Goal: Transaction & Acquisition: Purchase product/service

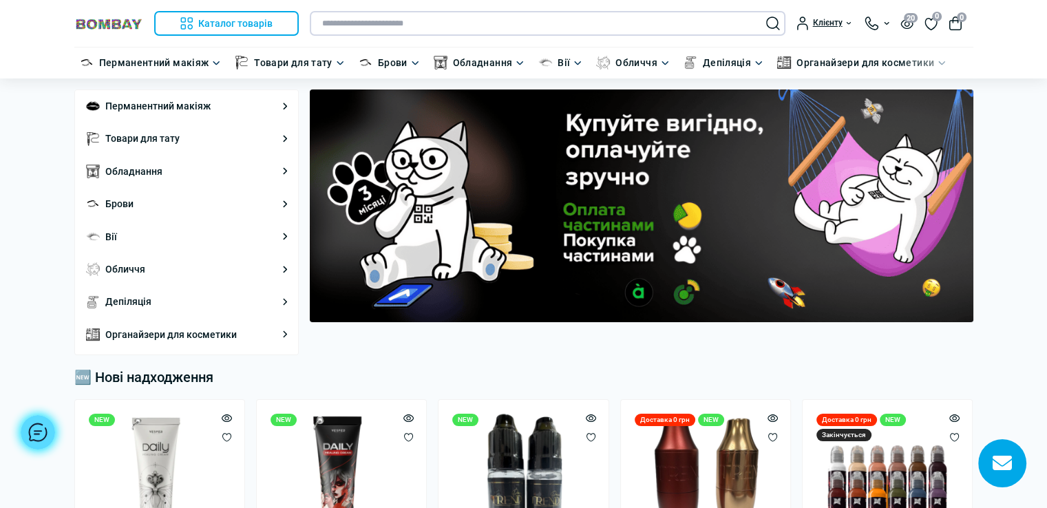
click at [434, 25] on input "text" at bounding box center [548, 23] width 476 height 25
paste input "**********"
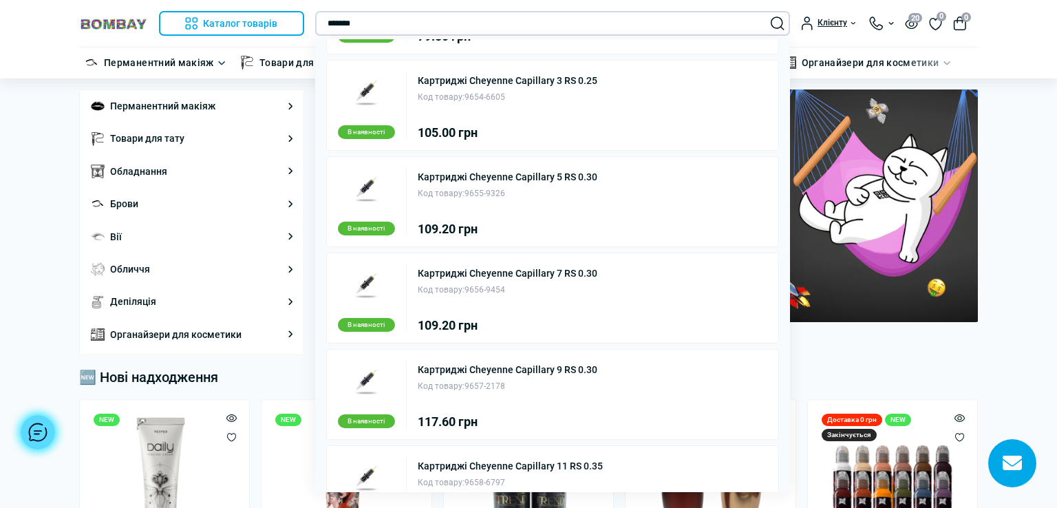
scroll to position [355, 0]
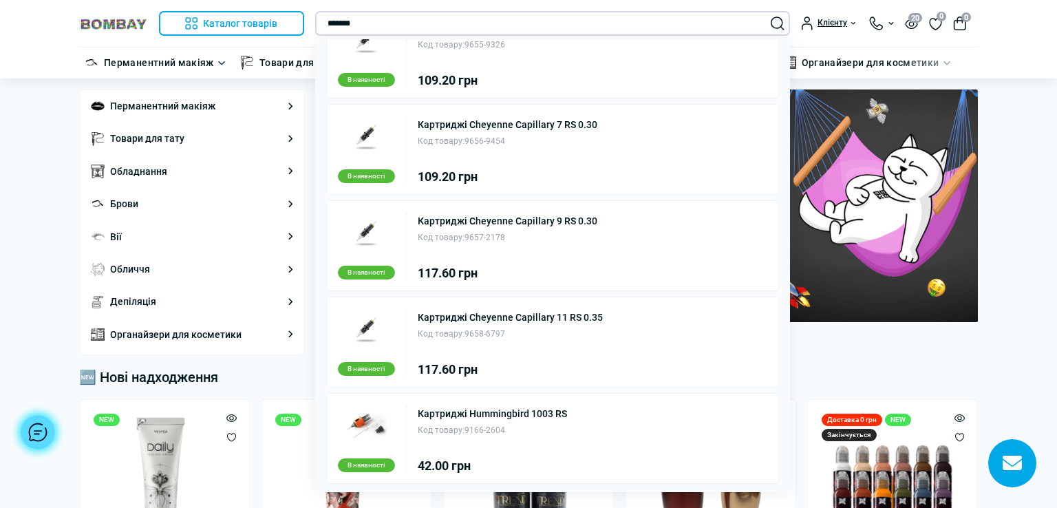
type input "*******"
click at [469, 409] on link "Картриджі Hummingbird 1003 RS" at bounding box center [492, 414] width 149 height 10
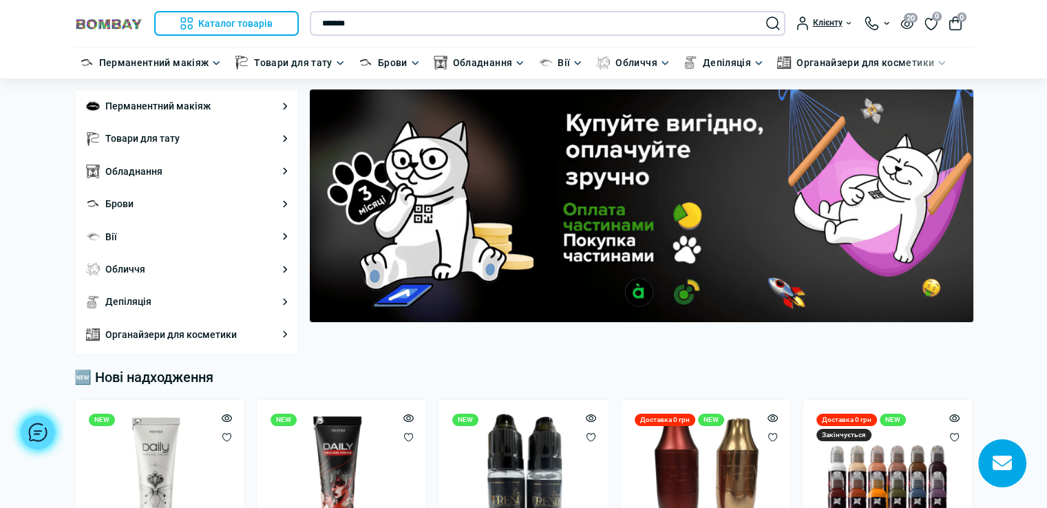
click at [385, 20] on input "*******" at bounding box center [548, 23] width 476 height 25
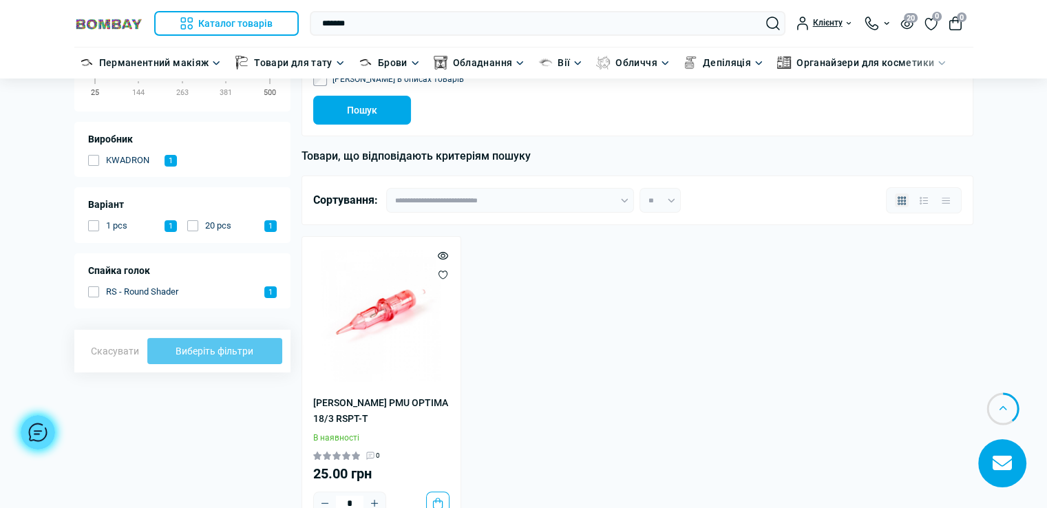
scroll to position [206, 0]
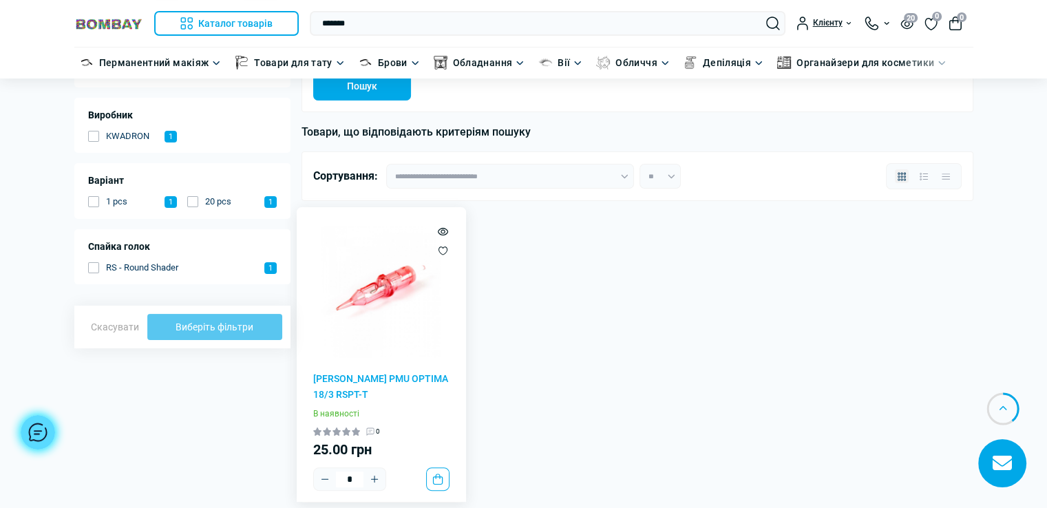
click at [388, 301] on img at bounding box center [381, 292] width 136 height 136
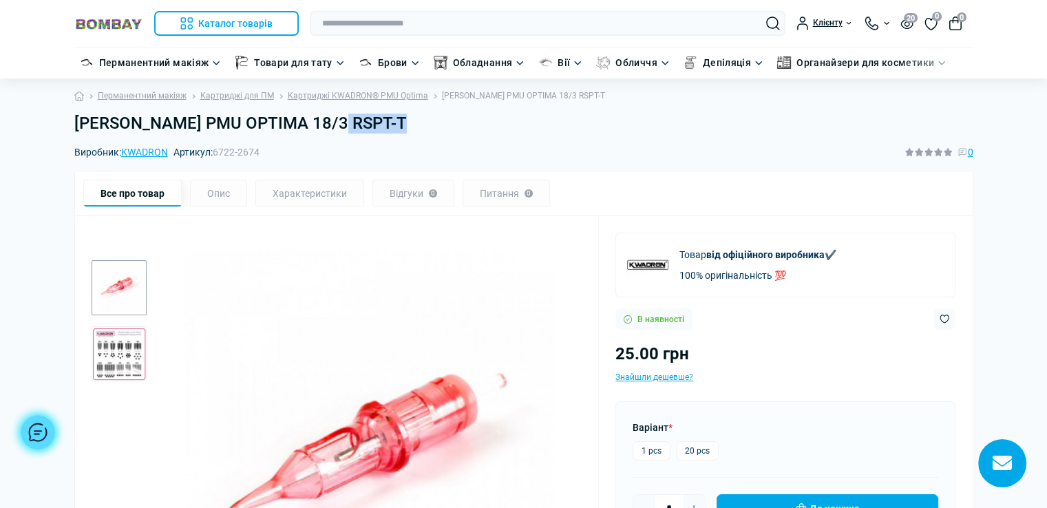
drag, startPoint x: 350, startPoint y: 123, endPoint x: 410, endPoint y: 128, distance: 60.1
click at [410, 128] on h1 "[PERSON_NAME] PMU OPTIMA 18/3 RSPT-T" at bounding box center [523, 124] width 899 height 20
copy h1 "18/3 RS"
click at [414, 23] on input "text" at bounding box center [548, 23] width 476 height 25
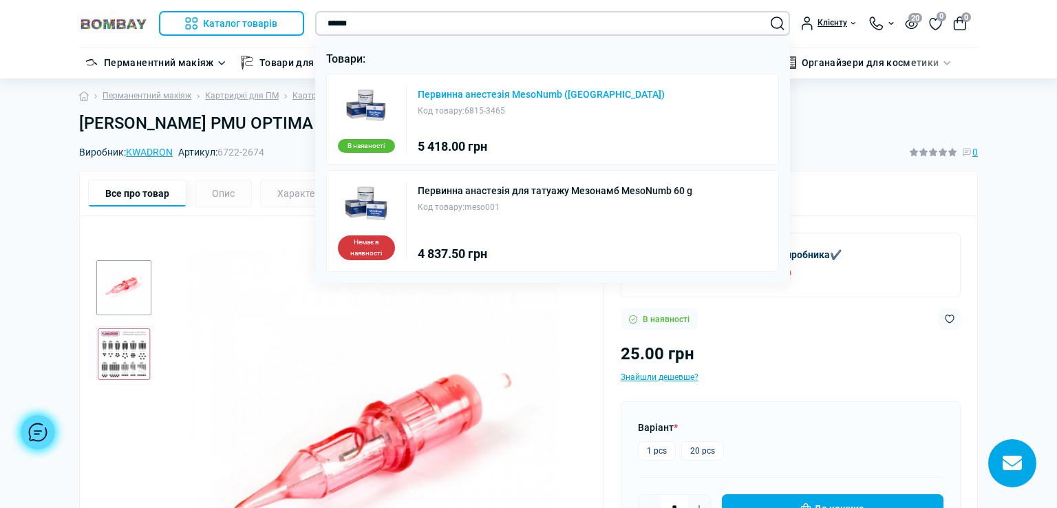
type input "******"
click at [542, 95] on link "Первинна анестезія MesoNumb ([GEOGRAPHIC_DATA])" at bounding box center [541, 94] width 247 height 10
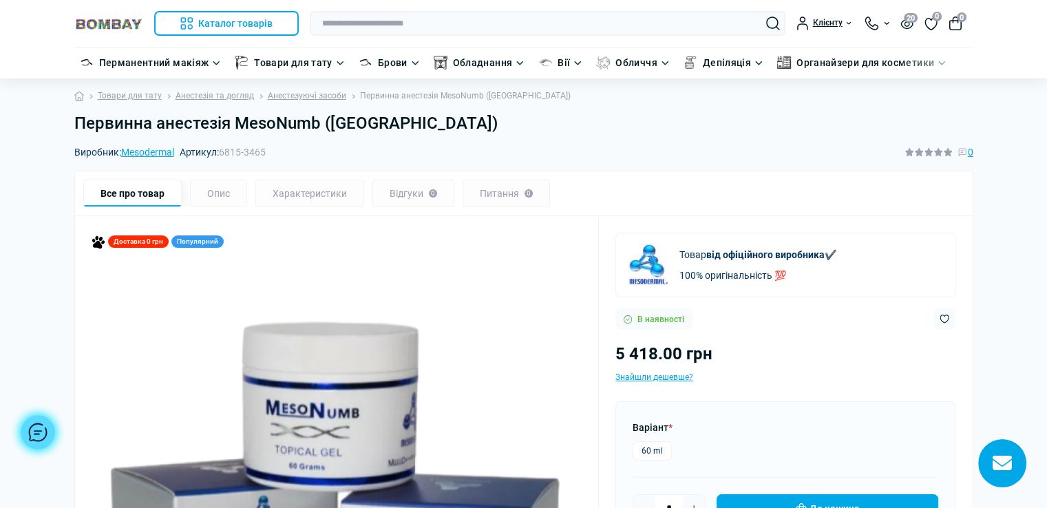
click at [432, 125] on h1 "Первинна анестезія MesoNumb ([GEOGRAPHIC_DATA])" at bounding box center [523, 124] width 899 height 20
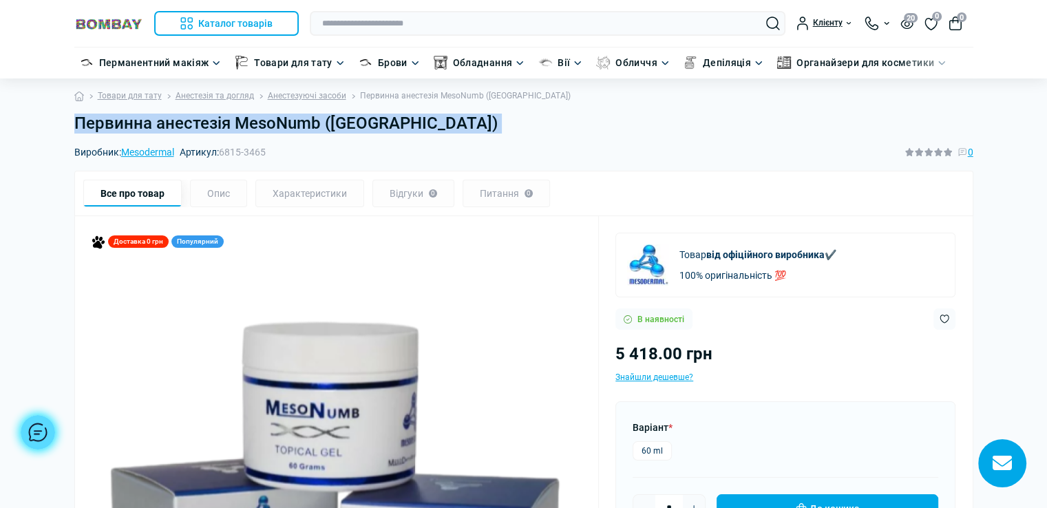
click at [432, 125] on h1 "Первинна анестезія MesoNumb ([GEOGRAPHIC_DATA])" at bounding box center [523, 124] width 899 height 20
copy main "Первинна анестезія MesoNumb ([GEOGRAPHIC_DATA])"
click at [648, 133] on h1 "Первинна анестезія MesoNumb ([GEOGRAPHIC_DATA])" at bounding box center [523, 124] width 899 height 20
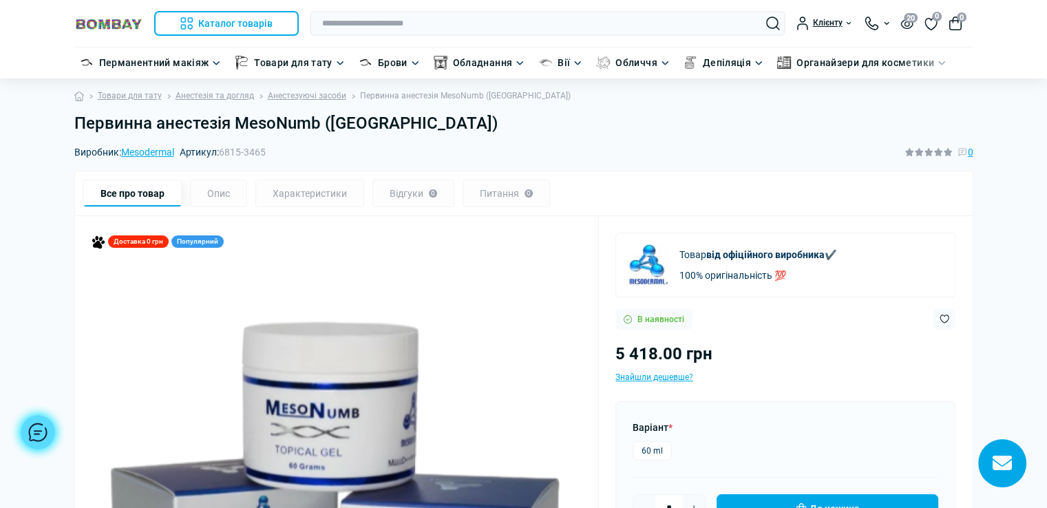
click at [422, 123] on h1 "Первинна анестезія MesoNumb ([GEOGRAPHIC_DATA])" at bounding box center [523, 124] width 899 height 20
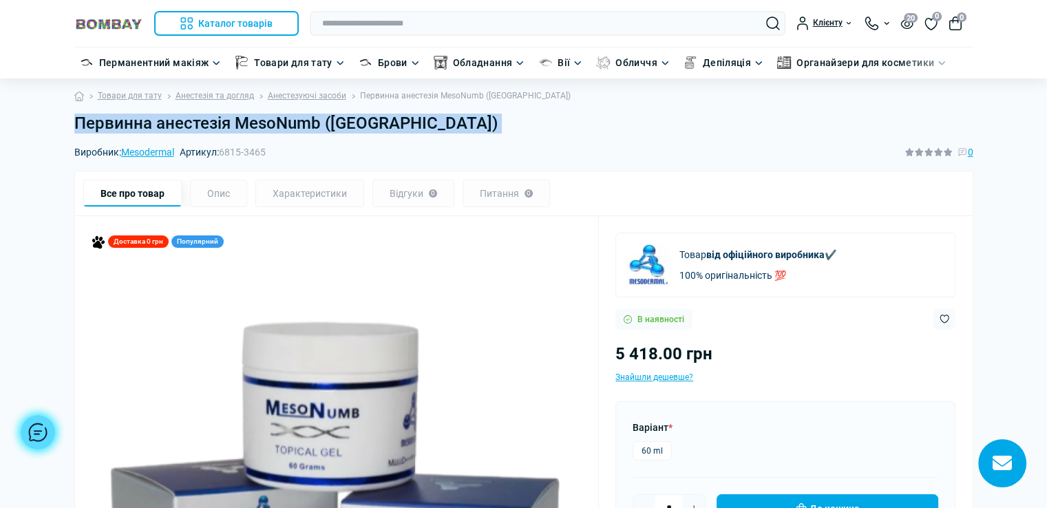
click at [422, 123] on h1 "Первинна анестезія MesoNumb ([GEOGRAPHIC_DATA])" at bounding box center [523, 124] width 899 height 20
copy main "Первинна анестезія MesoNumb ([GEOGRAPHIC_DATA])"
